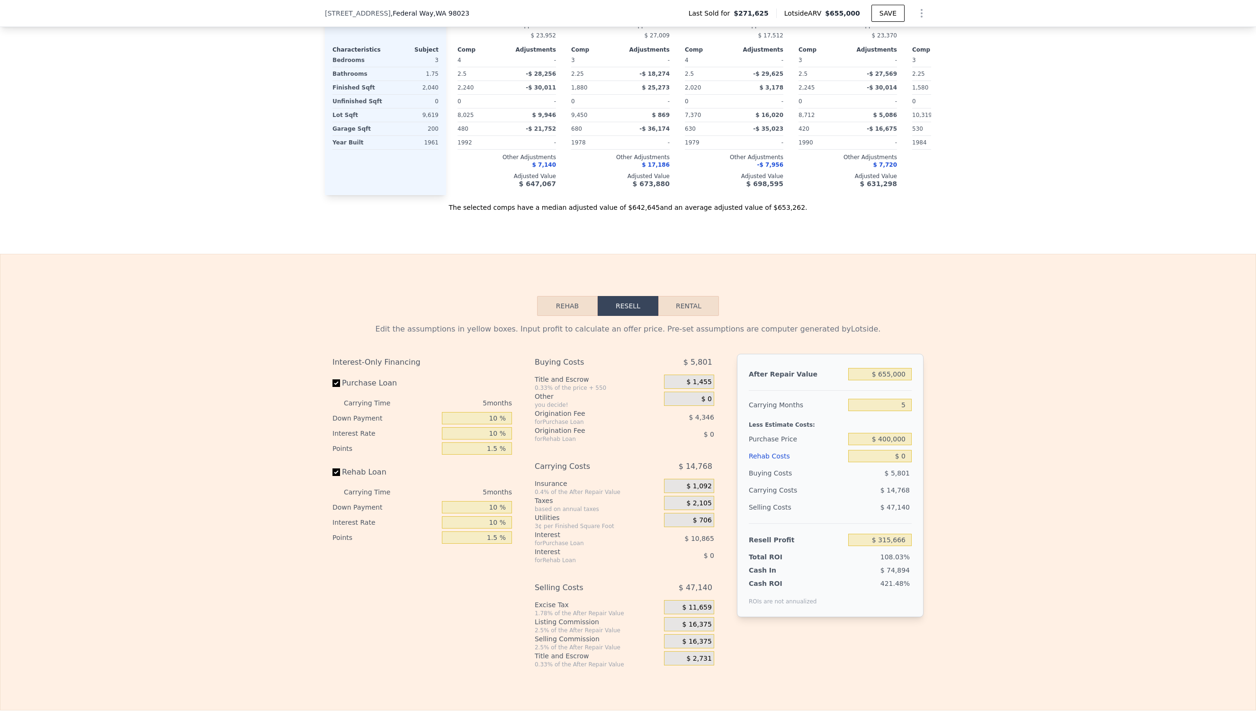
scroll to position [1168, 0]
click at [908, 453] on input "$ 0" at bounding box center [880, 454] width 63 height 12
type input "$ 1"
type input "$ 315,665"
type input "$ 12"
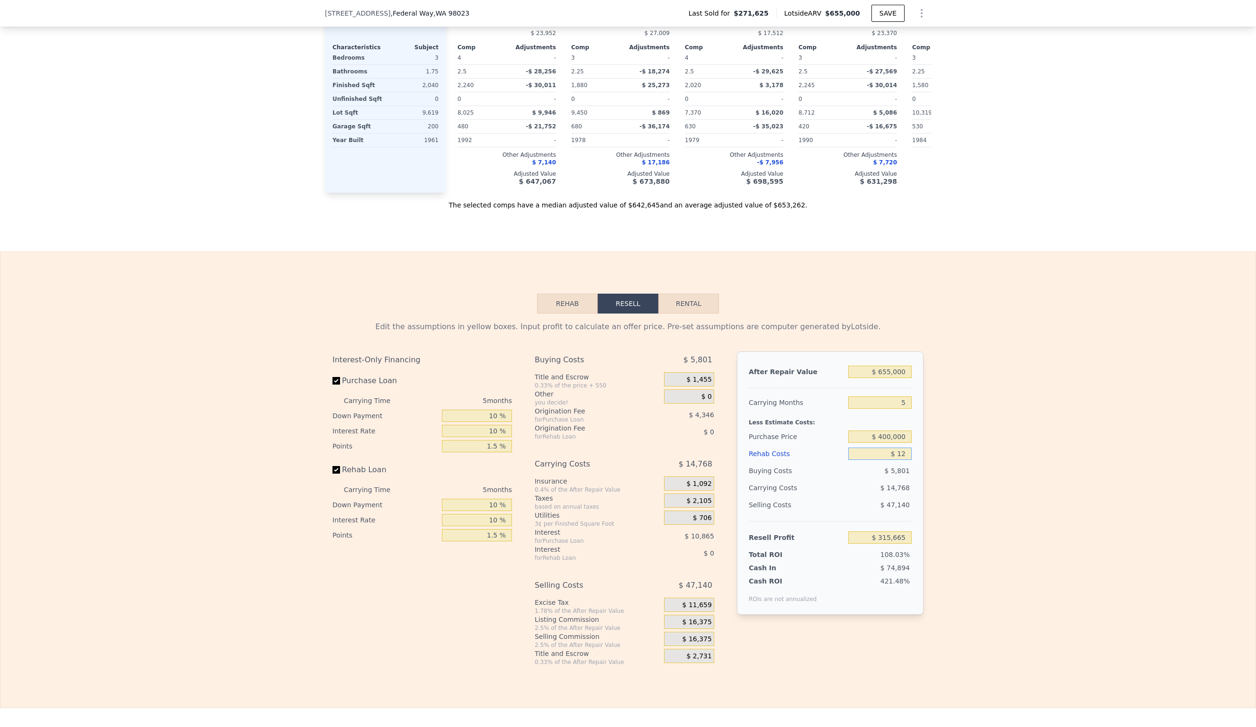
type input "$ 315,654"
type input "$ 120"
type input "$ 315,539"
type input "$ 1,200"
type input "$ 314,397"
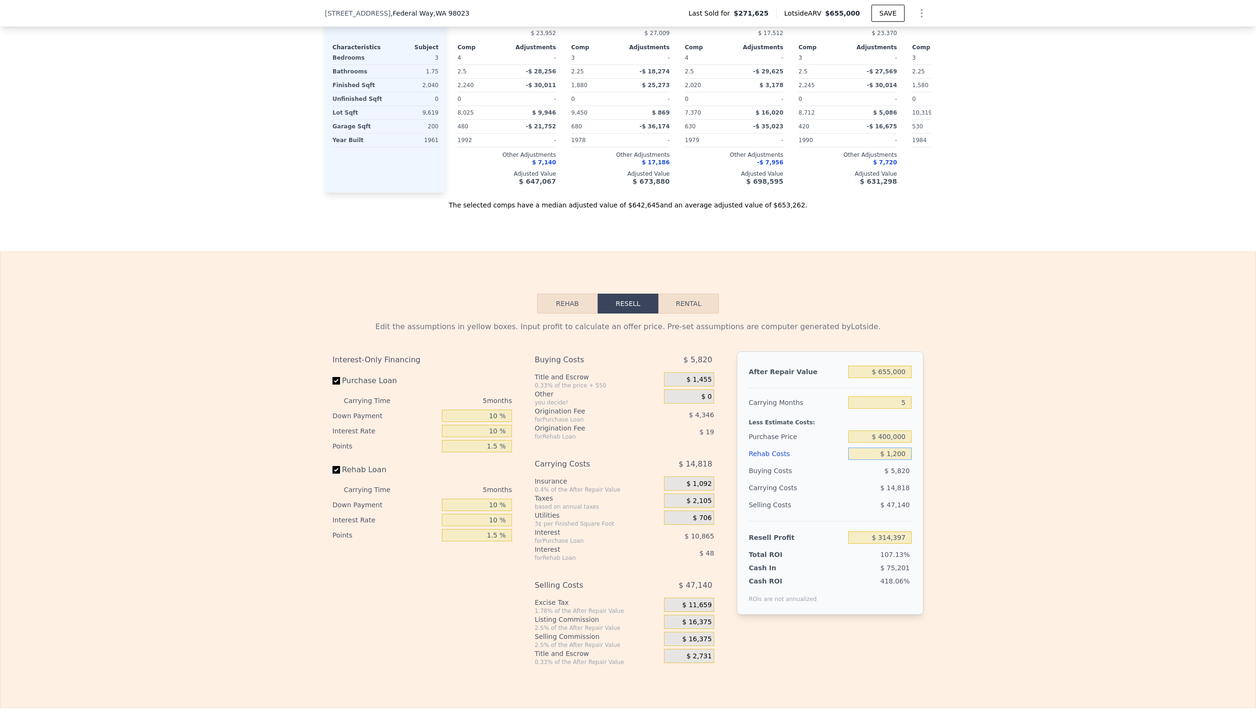
type input "$ 12,000"
type input "$ 302,994"
type input "$ 120,000"
type input "$ 188,946"
type input "$ 120,000"
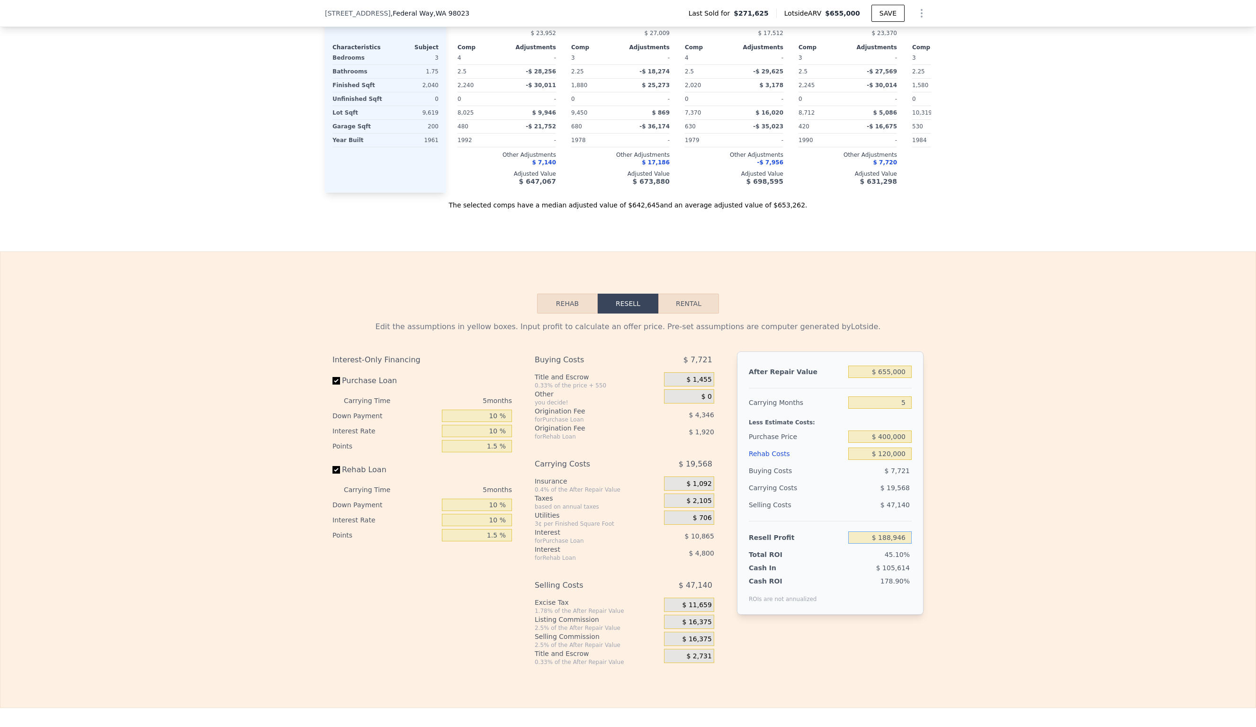
click at [907, 538] on input "$ 188,946" at bounding box center [880, 538] width 63 height 12
click at [872, 537] on input "$ 188,946" at bounding box center [880, 538] width 63 height 12
click at [909, 403] on input "5" at bounding box center [880, 403] width 63 height 12
type input "$ 271,625"
type input "4"
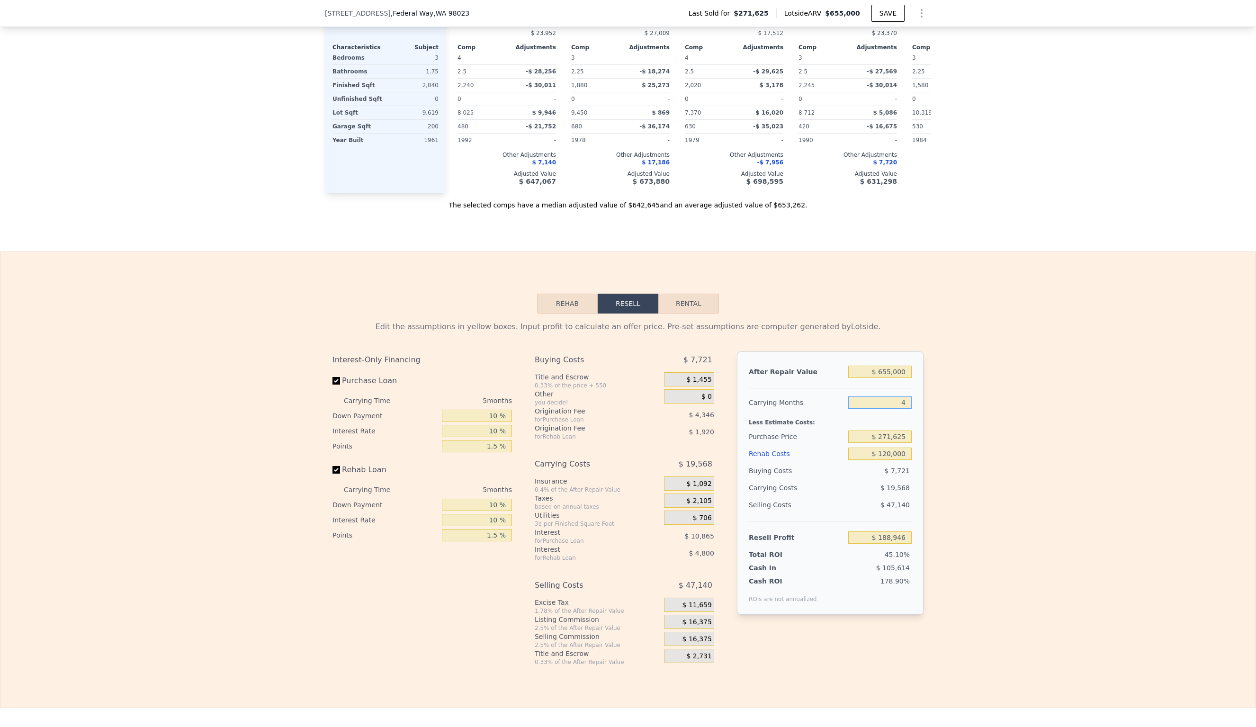
type input "$ 192,860"
type input "6"
type input "$ 185,032"
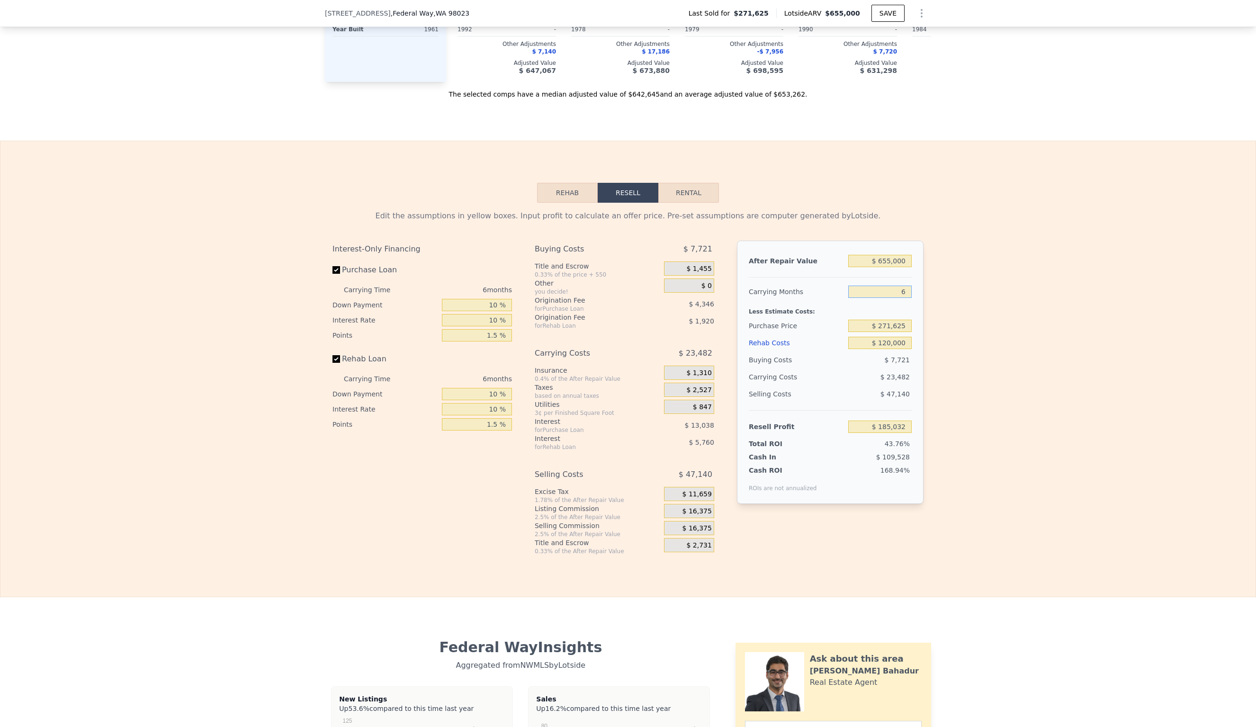
scroll to position [1278, 0]
type input "6"
click at [893, 327] on input "$ 271,625" at bounding box center [880, 327] width 63 height 12
click at [908, 328] on input "$ 271,625" at bounding box center [880, 327] width 63 height 12
type input "$ 2"
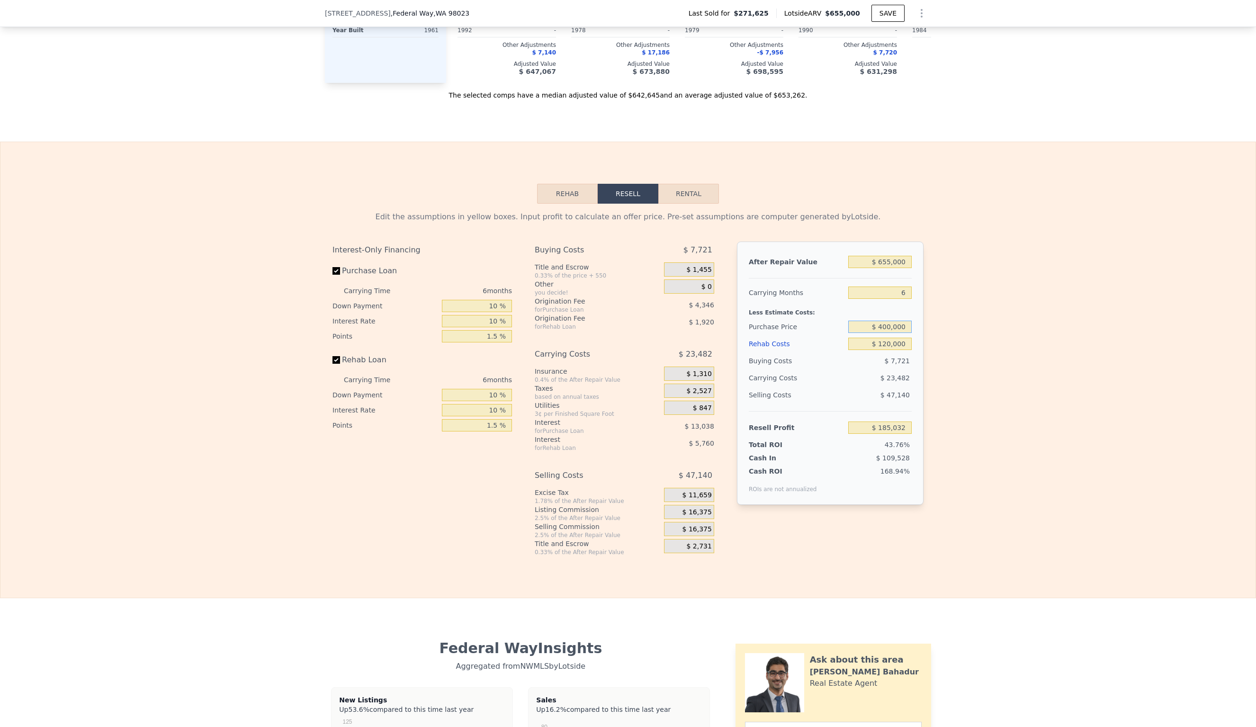
type input "$ 400,000"
click at [909, 428] on input "$ 185,032" at bounding box center [880, 428] width 63 height 12
type input "$ 48,014"
click at [908, 292] on input "6" at bounding box center [880, 293] width 63 height 12
type input "4"
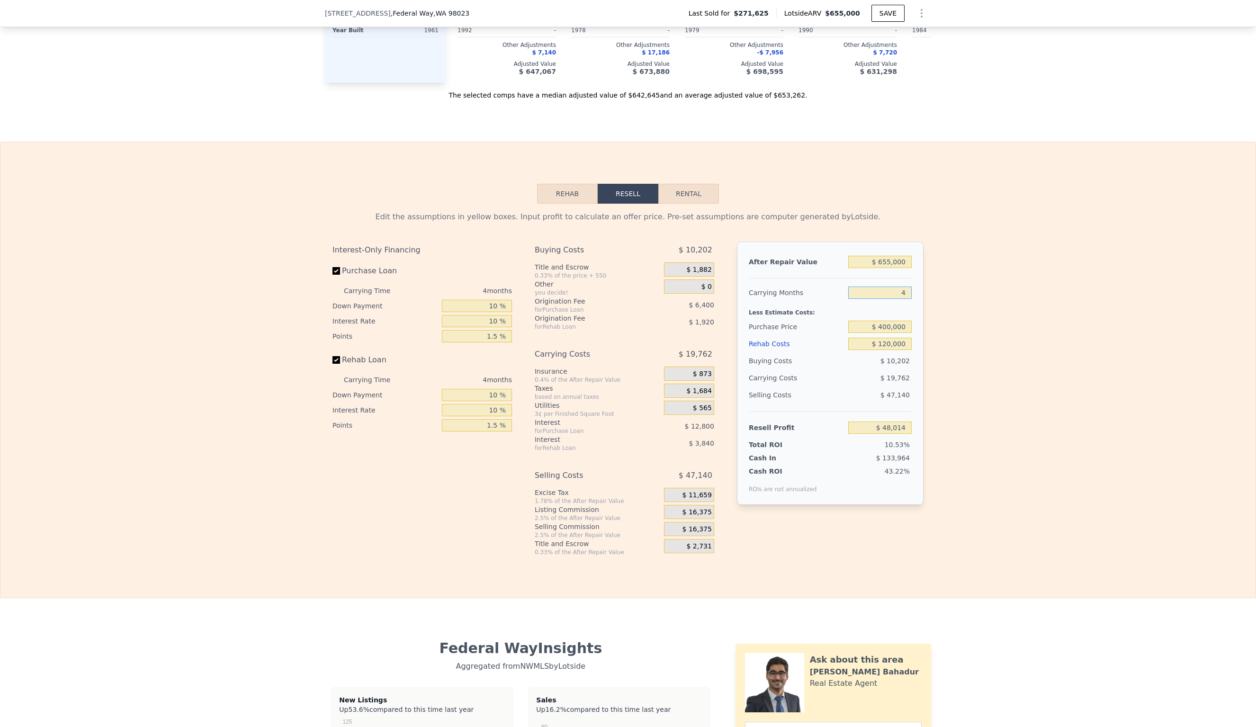
type input "$ 57,896"
type input "4"
click at [908, 429] on input "$ 57,896" at bounding box center [880, 428] width 63 height 12
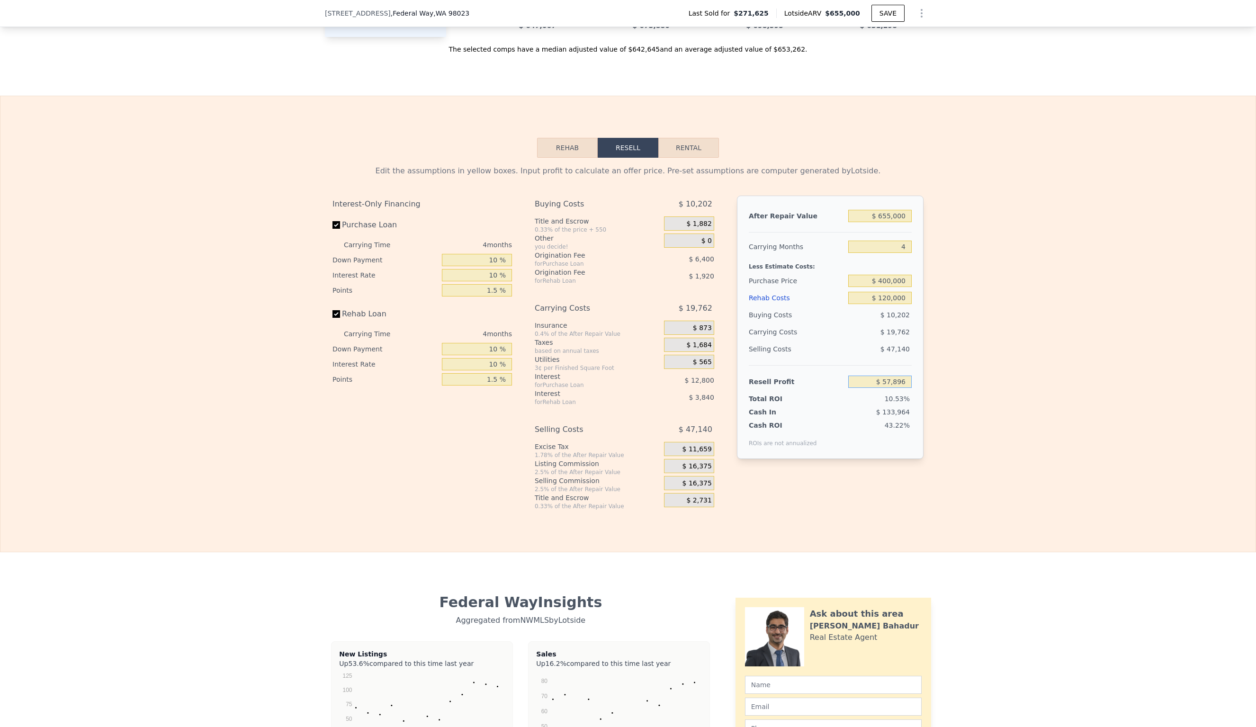
scroll to position [1327, 0]
